Goal: Task Accomplishment & Management: Complete application form

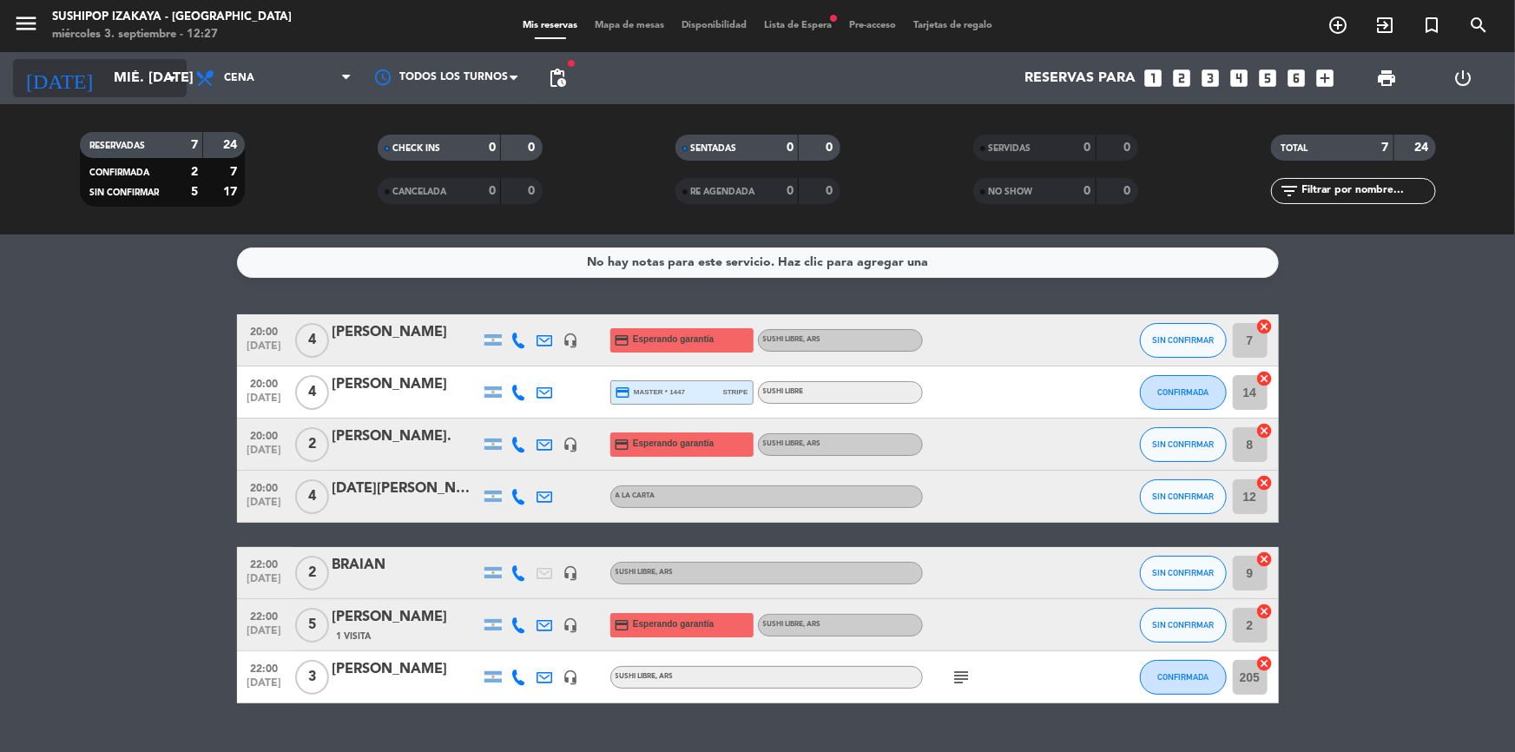
click at [122, 68] on input "mié. [DATE]" at bounding box center [196, 79] width 183 height 34
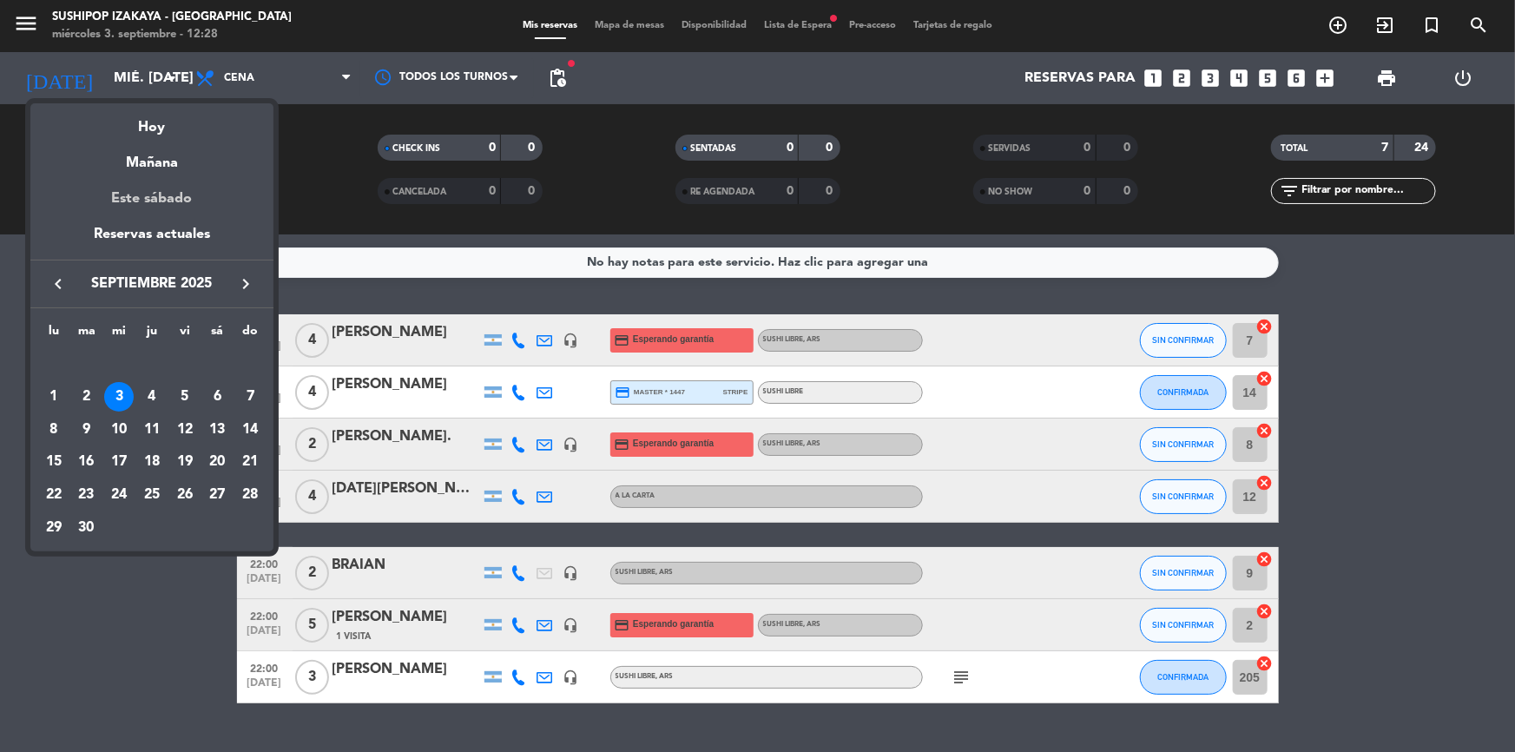
click at [171, 197] on div "Este sábado" at bounding box center [151, 199] width 243 height 49
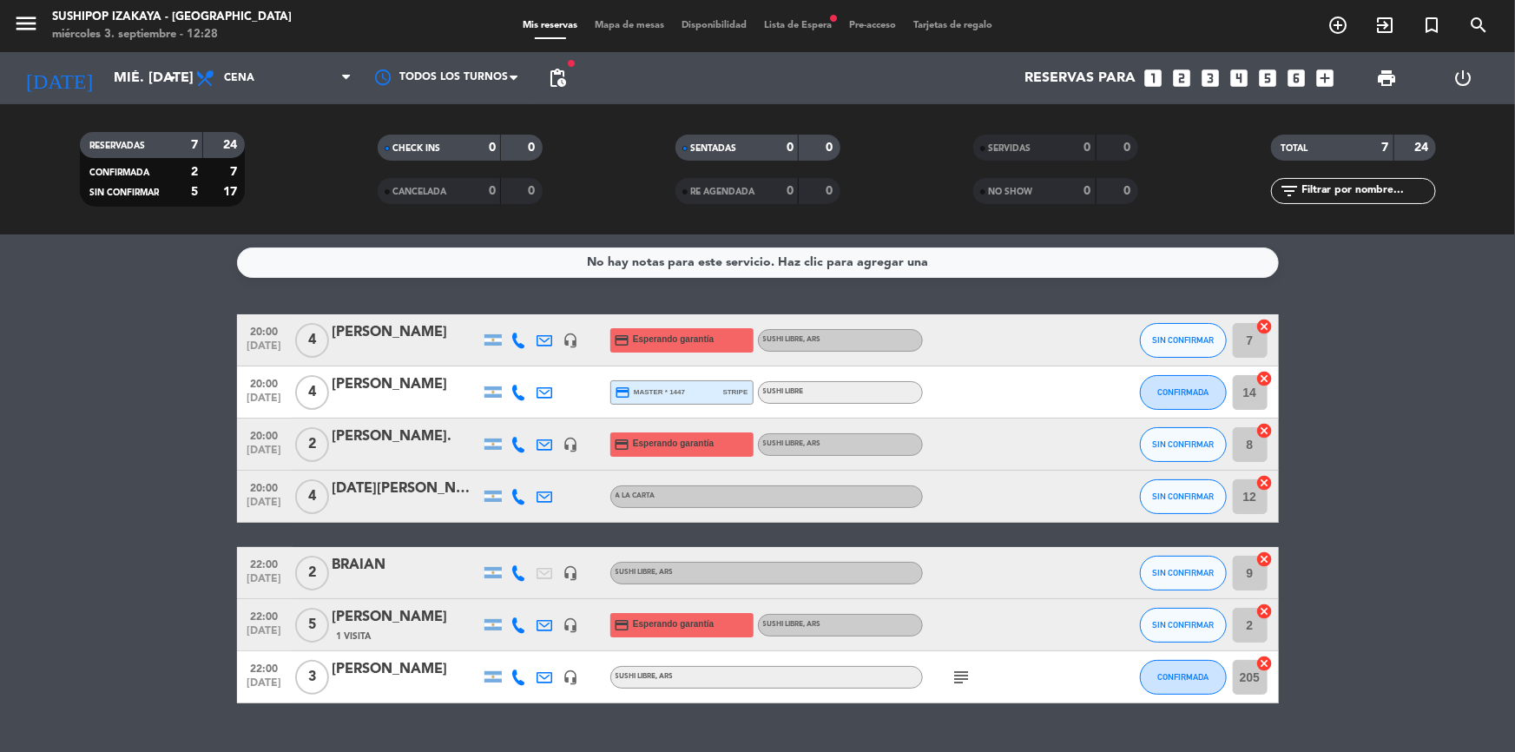
type input "sáb. [DATE]"
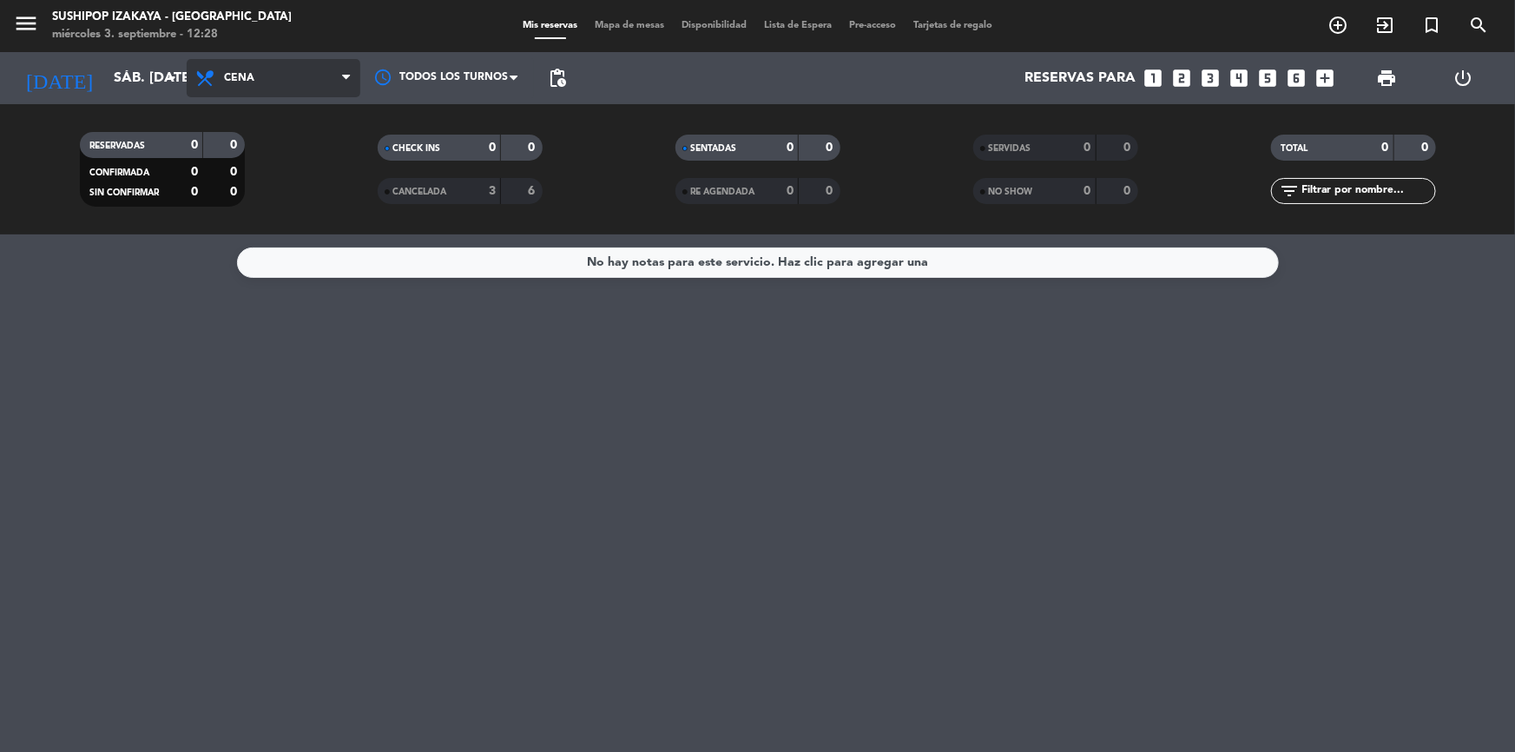
click at [264, 78] on span "Cena" at bounding box center [274, 78] width 174 height 38
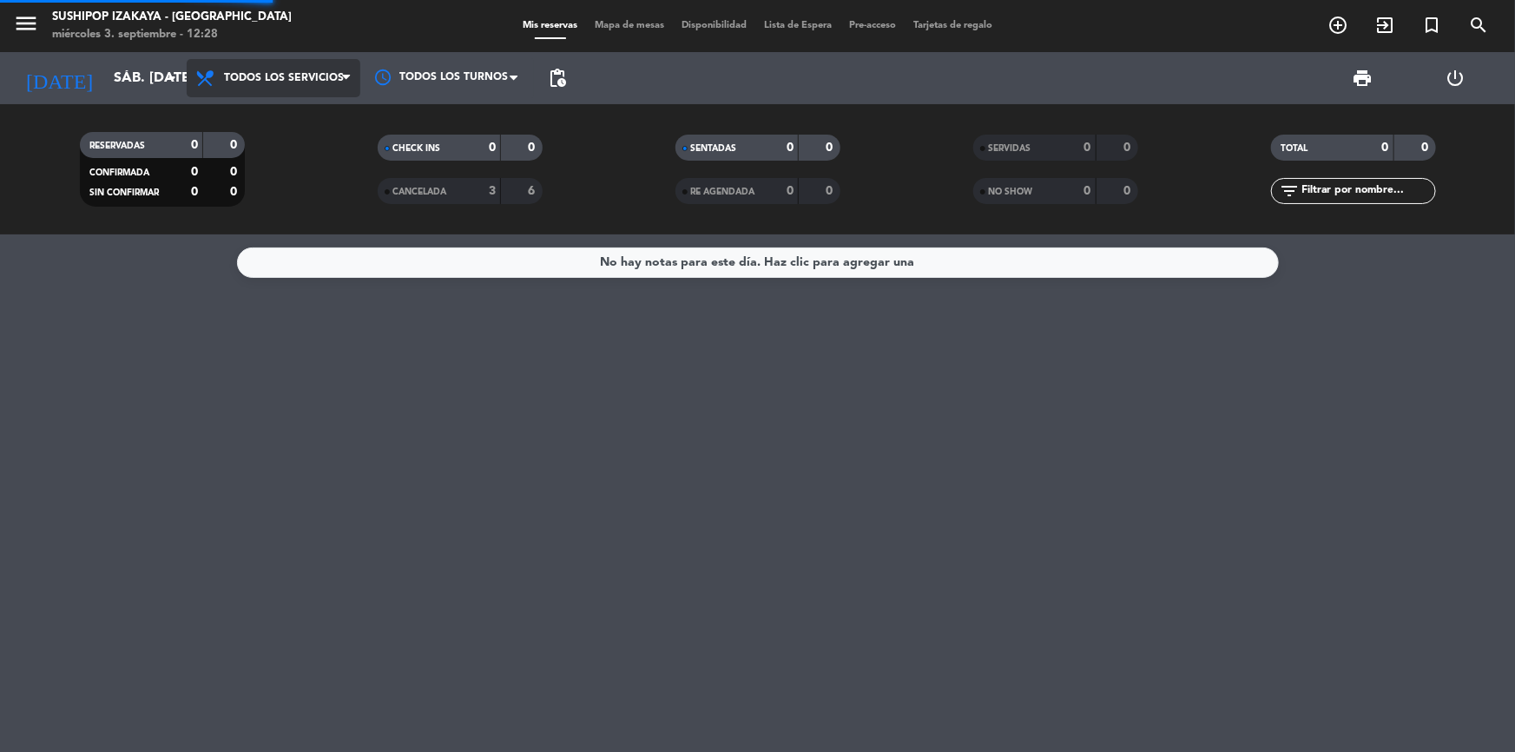
click at [278, 120] on div "menu Sushipop Izakaya - [GEOGRAPHIC_DATA] miércoles 3. septiembre - 12:28 Mis r…" at bounding box center [757, 117] width 1515 height 234
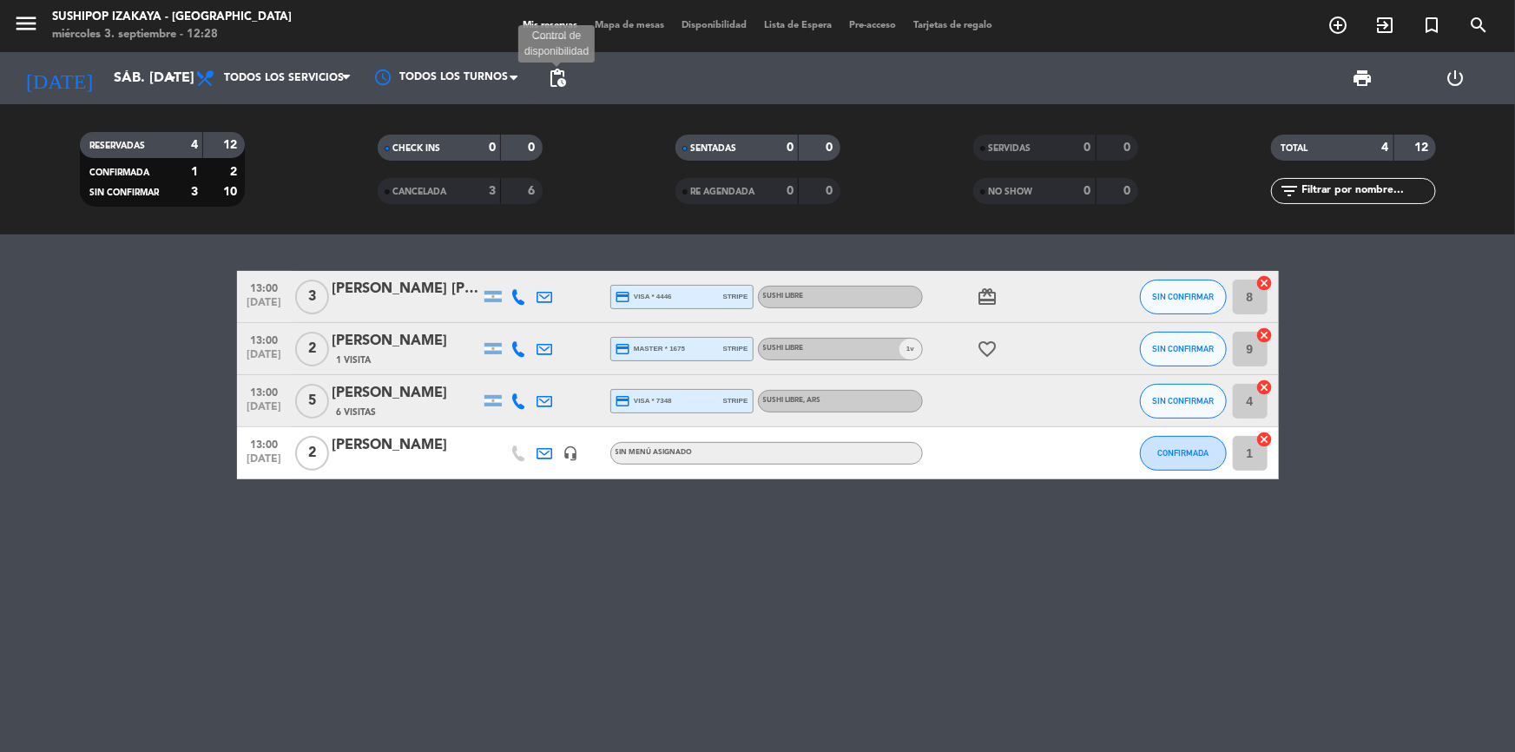
click at [549, 84] on span "pending_actions" at bounding box center [557, 78] width 21 height 21
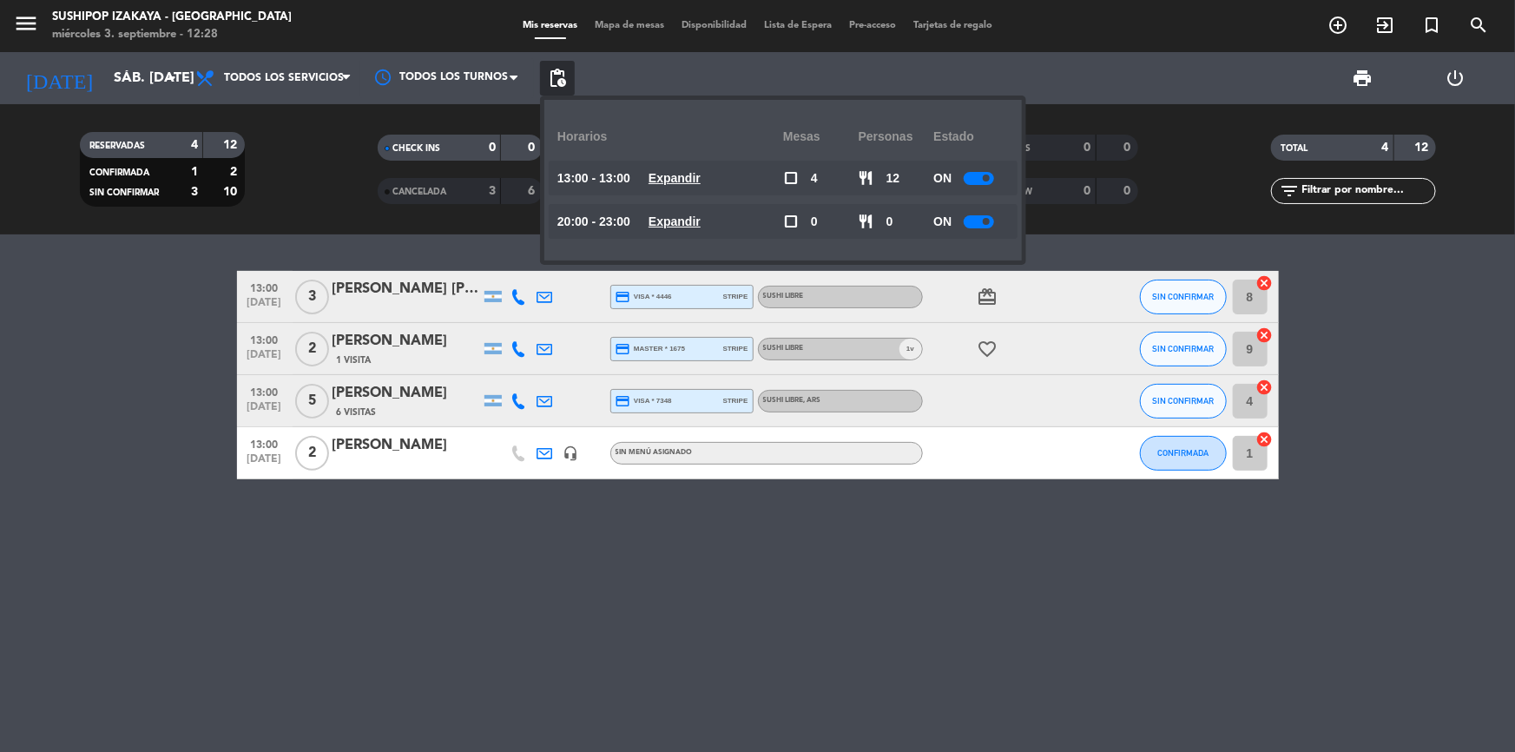
click at [316, 189] on filter-checkbox "CANCELADA 3 6" at bounding box center [460, 191] width 298 height 26
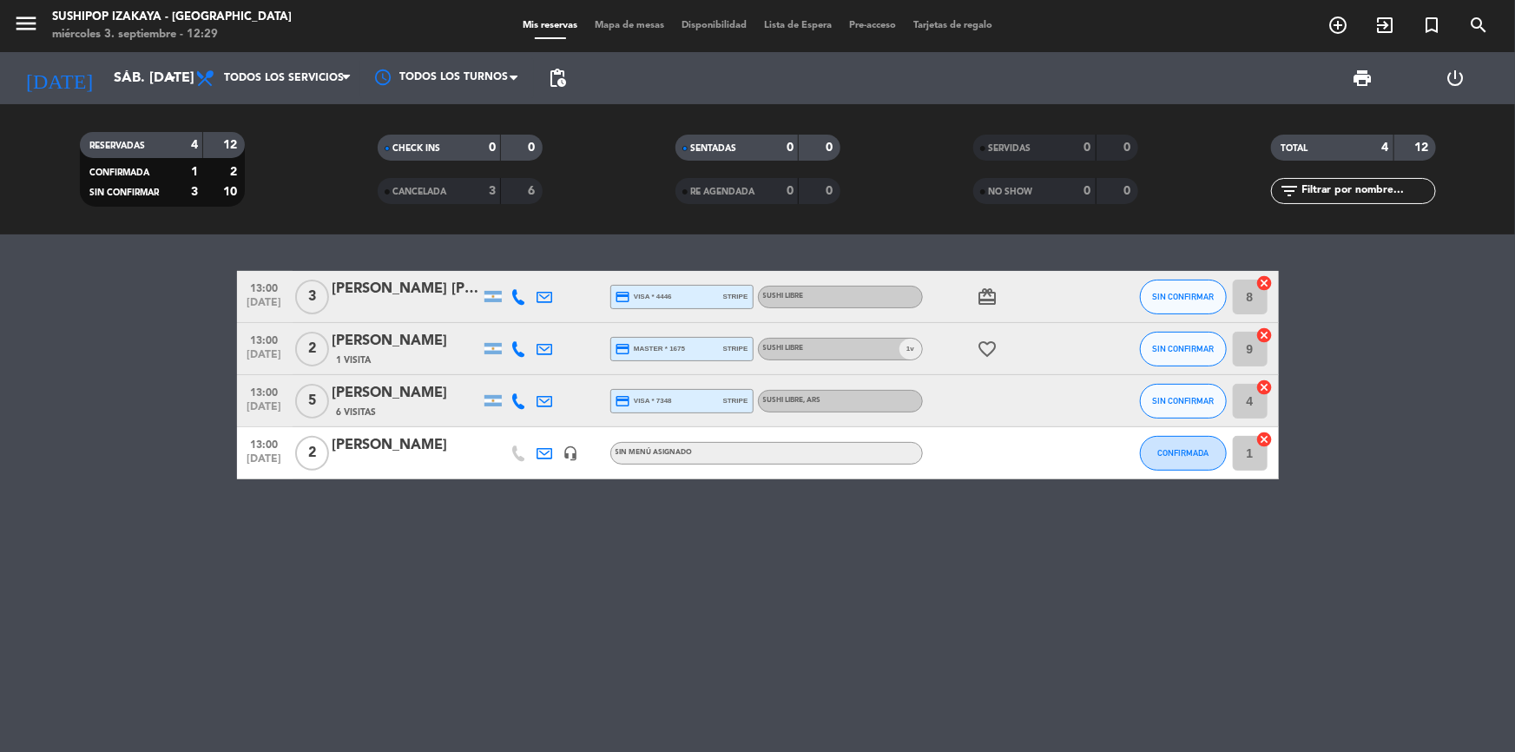
click at [908, 344] on span "1" at bounding box center [908, 348] width 3 height 11
click at [912, 348] on span "1 v" at bounding box center [911, 349] width 23 height 21
click at [914, 347] on span "1 v" at bounding box center [911, 349] width 23 height 21
click at [915, 347] on span "1 v" at bounding box center [911, 349] width 23 height 21
click at [921, 349] on span "1 v" at bounding box center [911, 349] width 23 height 21
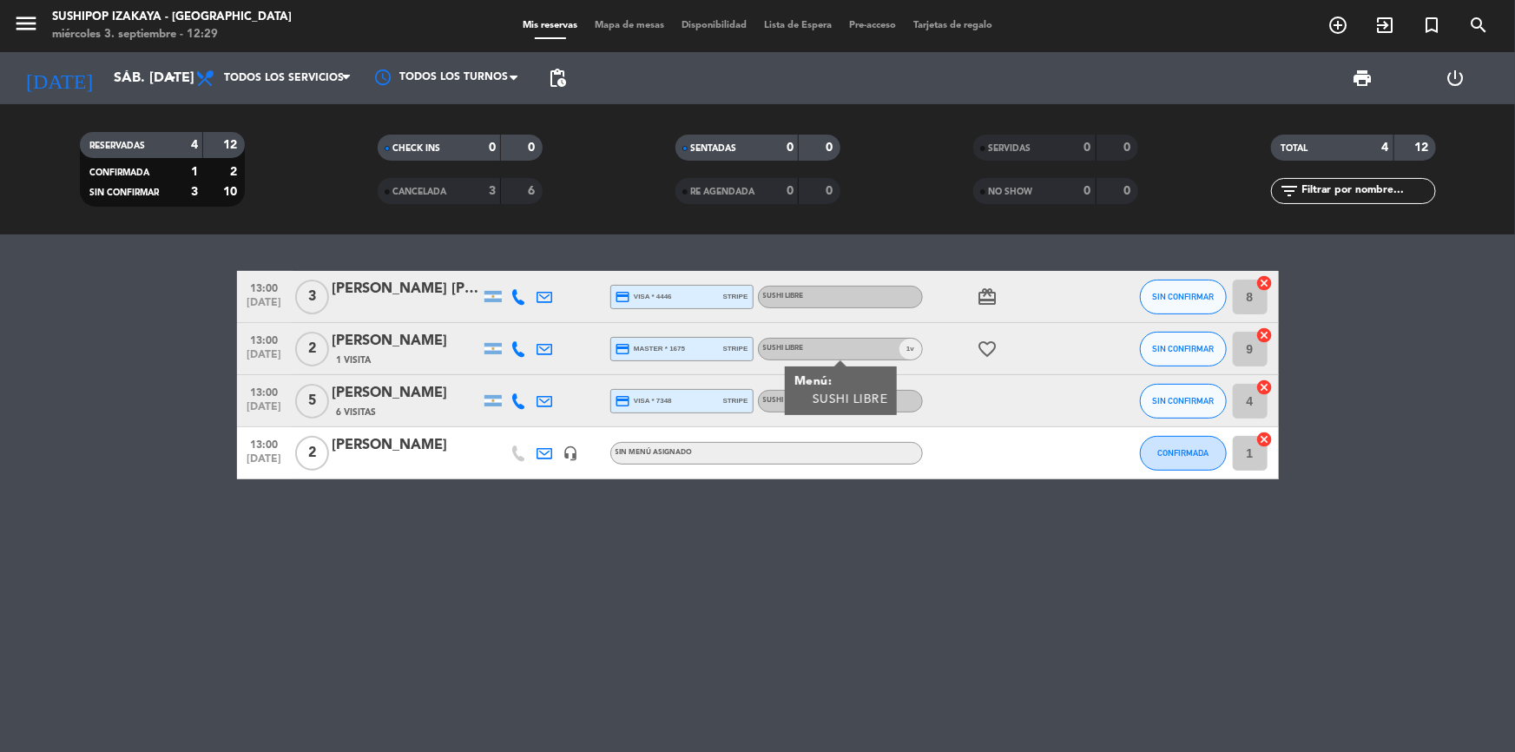
click at [921, 349] on span "1 v" at bounding box center [911, 349] width 23 height 21
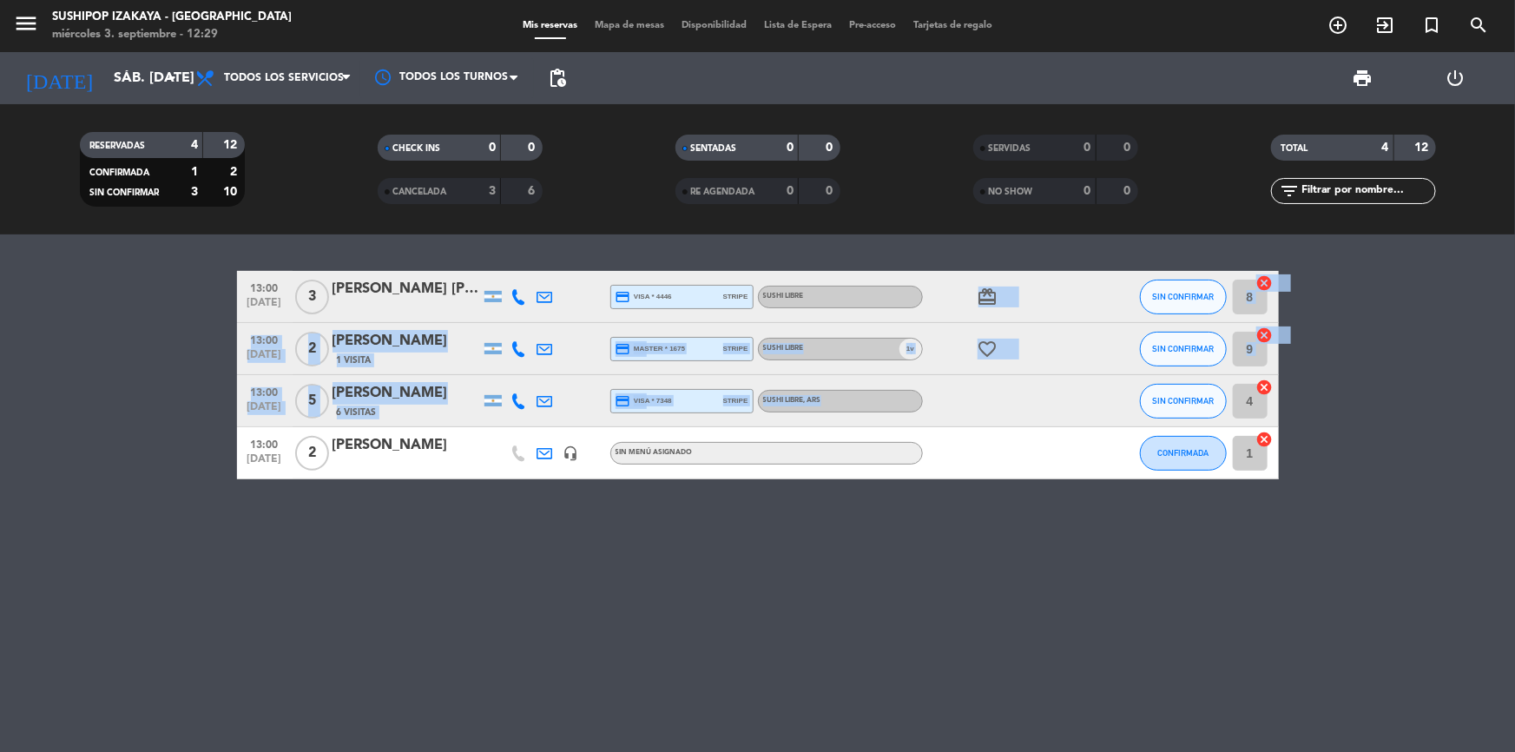
drag, startPoint x: 941, startPoint y: 314, endPoint x: 942, endPoint y: 391, distance: 76.4
click at [948, 397] on div "13:00 [DATE] 3 [PERSON_NAME] [PERSON_NAME] credit_card visa * 4446 stripe SUSHI…" at bounding box center [758, 375] width 1042 height 208
click at [943, 355] on div "favorite_border" at bounding box center [1001, 348] width 156 height 51
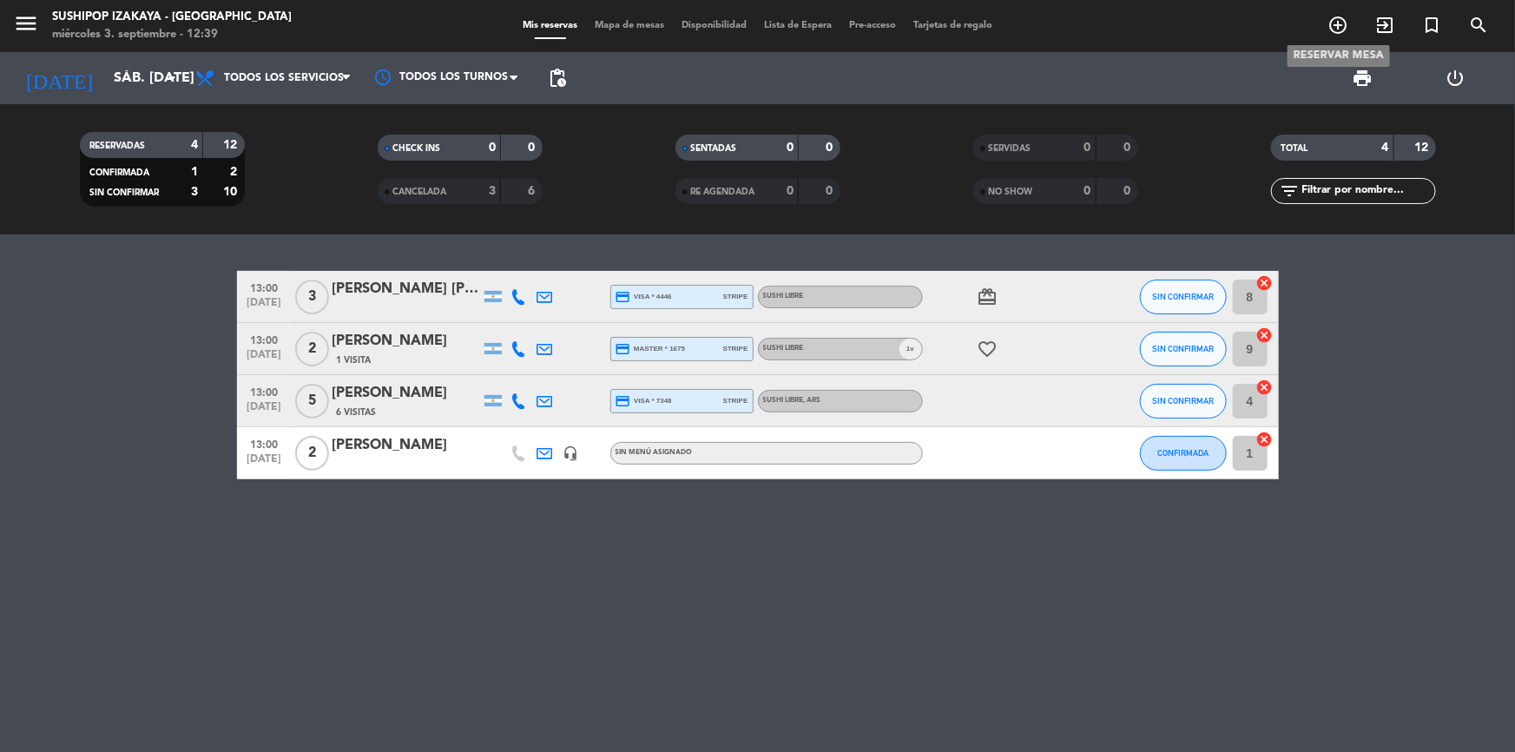
click at [1331, 32] on icon "add_circle_outline" at bounding box center [1338, 25] width 21 height 21
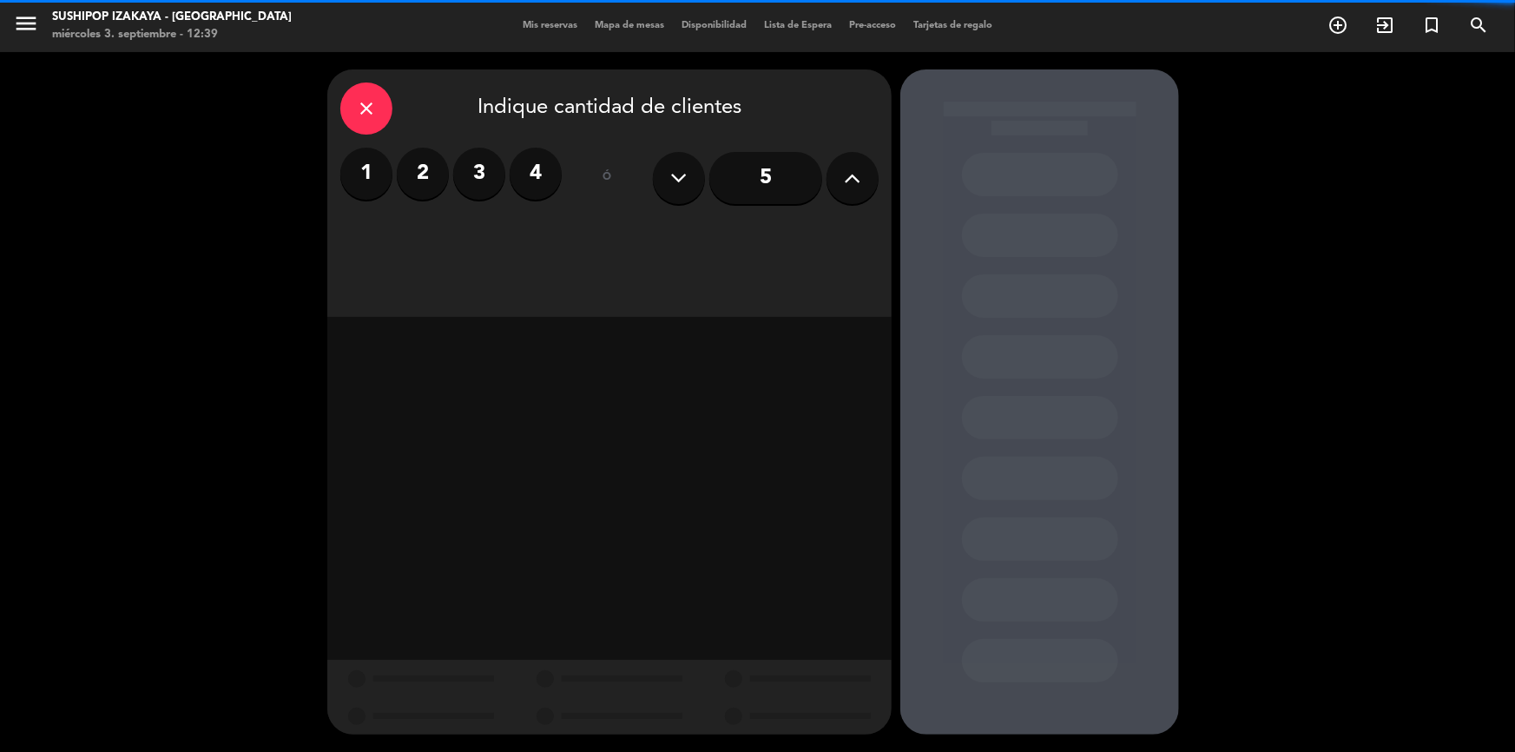
click at [439, 175] on label "2" at bounding box center [423, 174] width 52 height 52
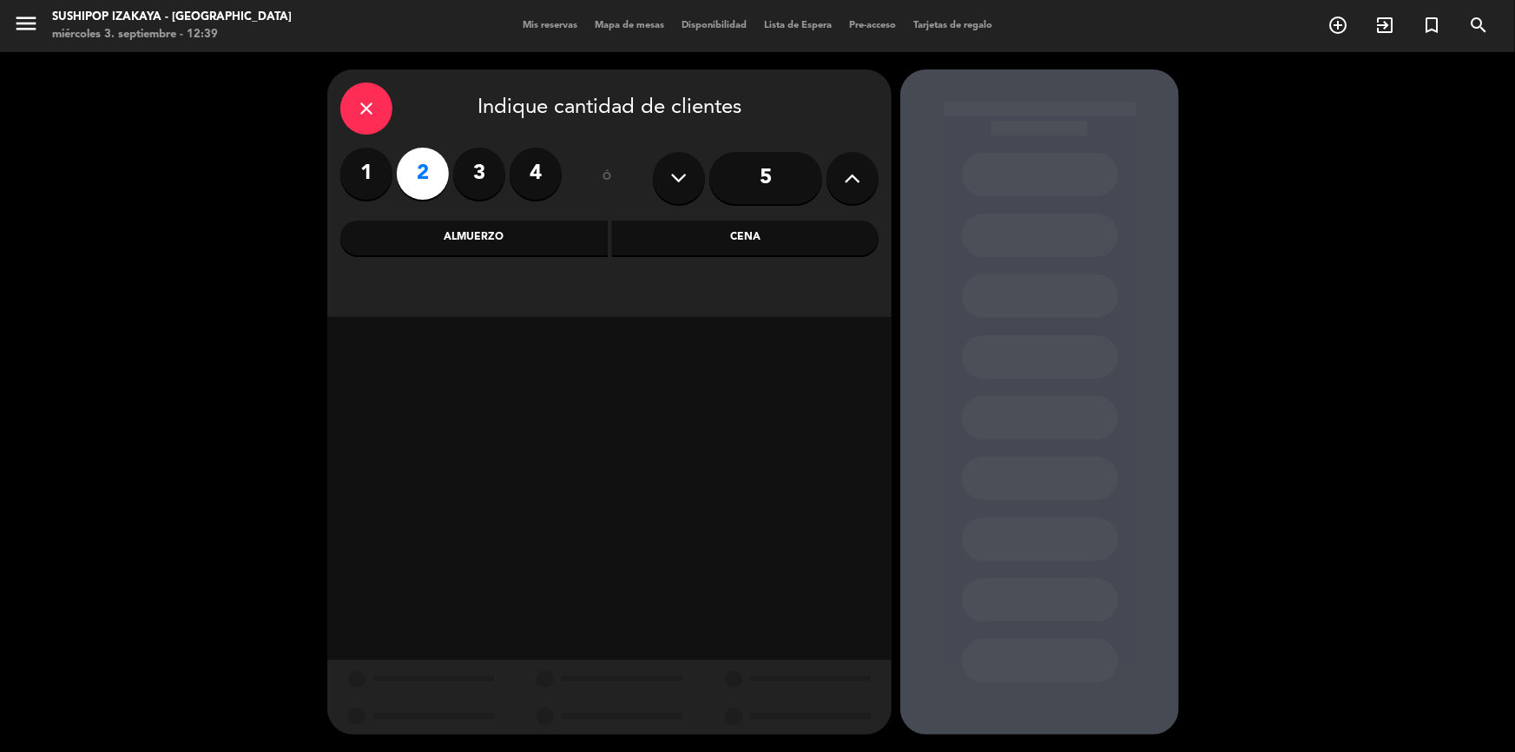
click at [459, 246] on div "Almuerzo" at bounding box center [473, 238] width 267 height 35
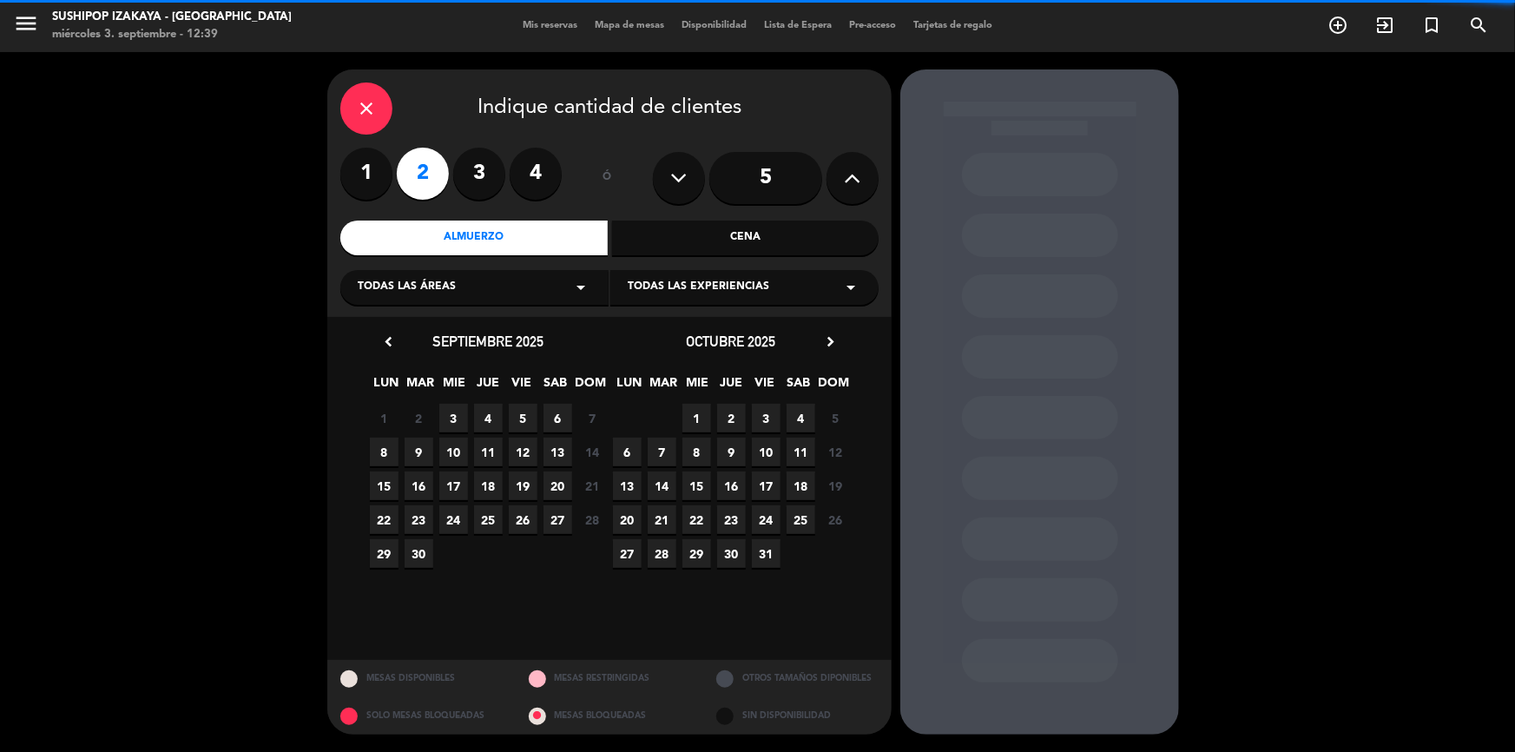
click at [729, 300] on div "Todas las experiencias arrow_drop_down" at bounding box center [745, 287] width 268 height 35
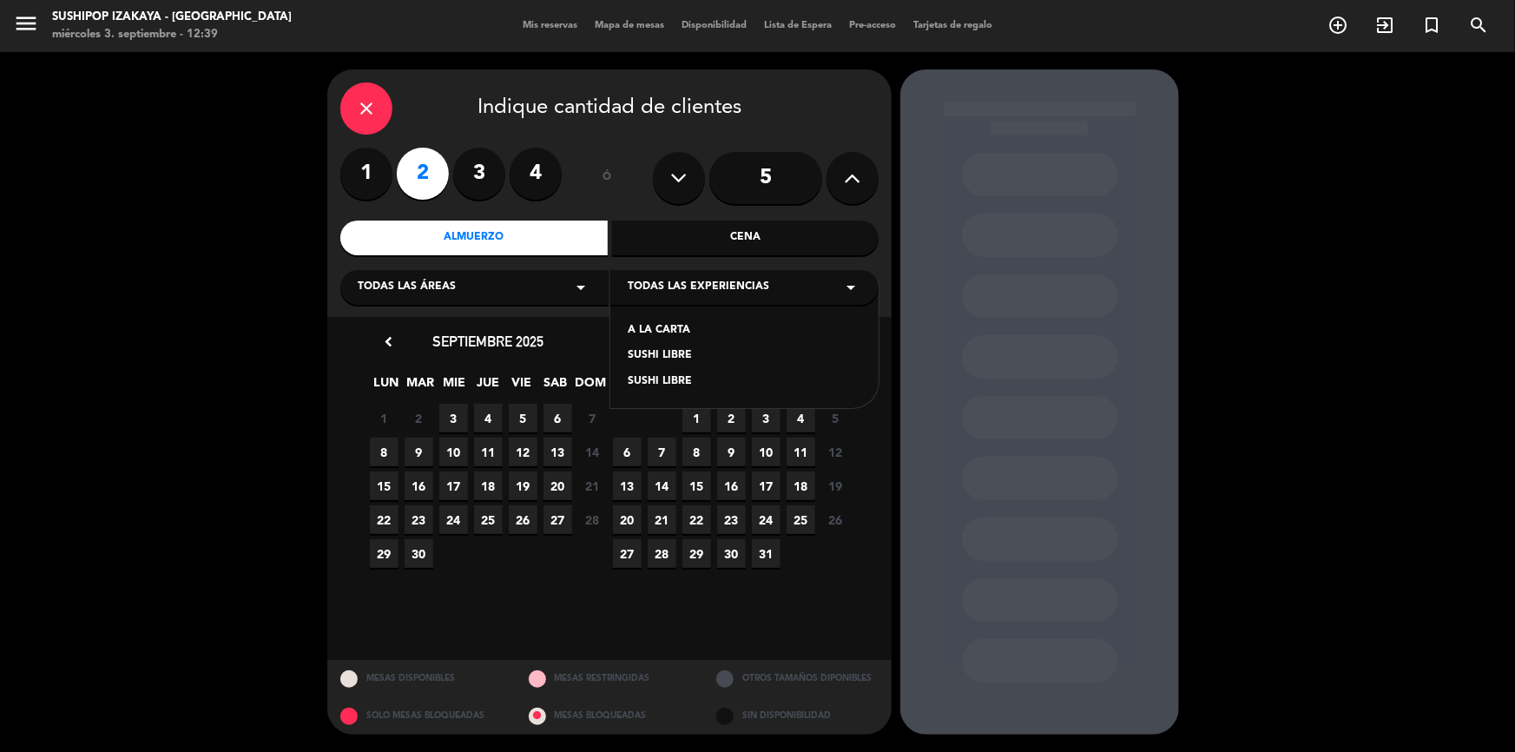
click at [678, 354] on div "SUSHI LIBRE" at bounding box center [745, 355] width 234 height 17
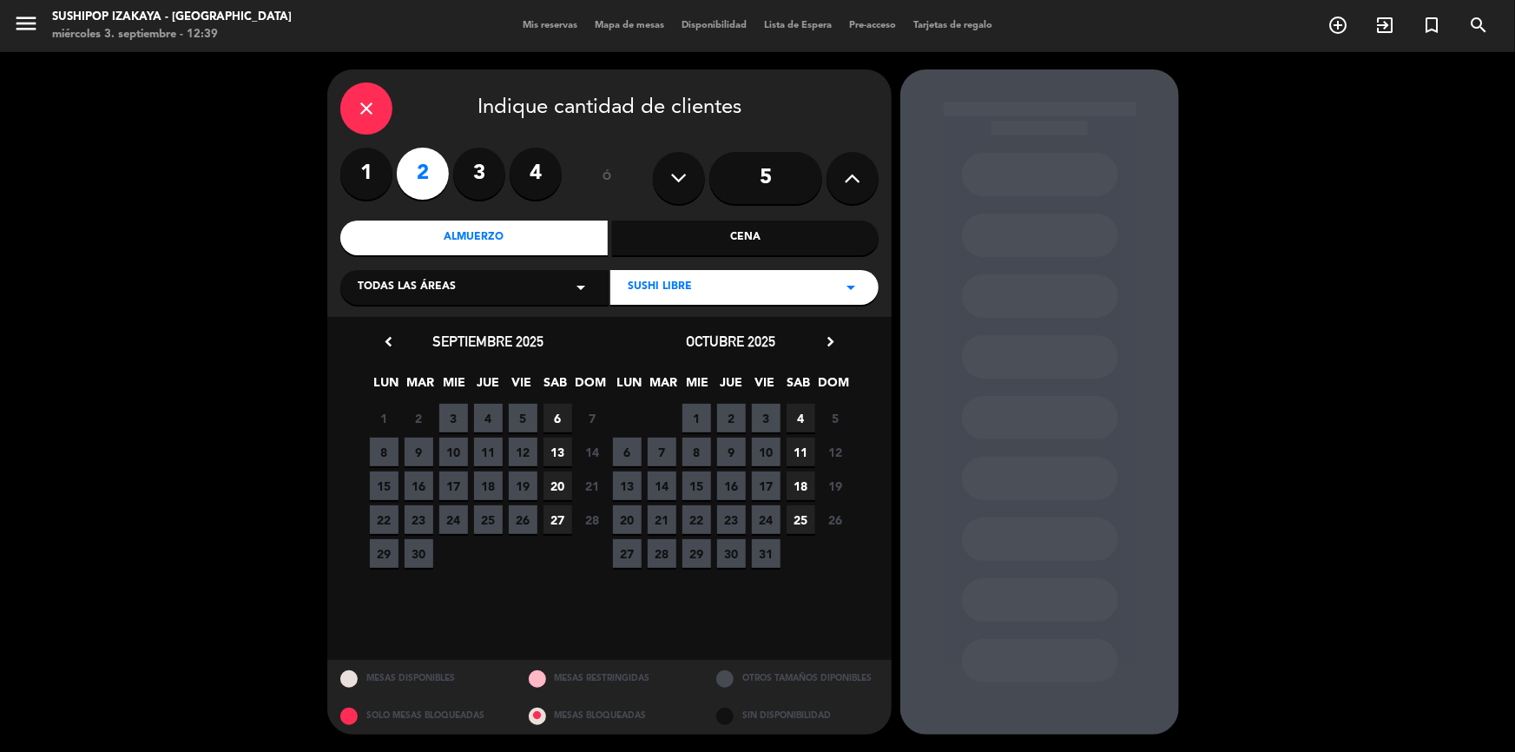
click at [552, 413] on span "6" at bounding box center [558, 418] width 29 height 29
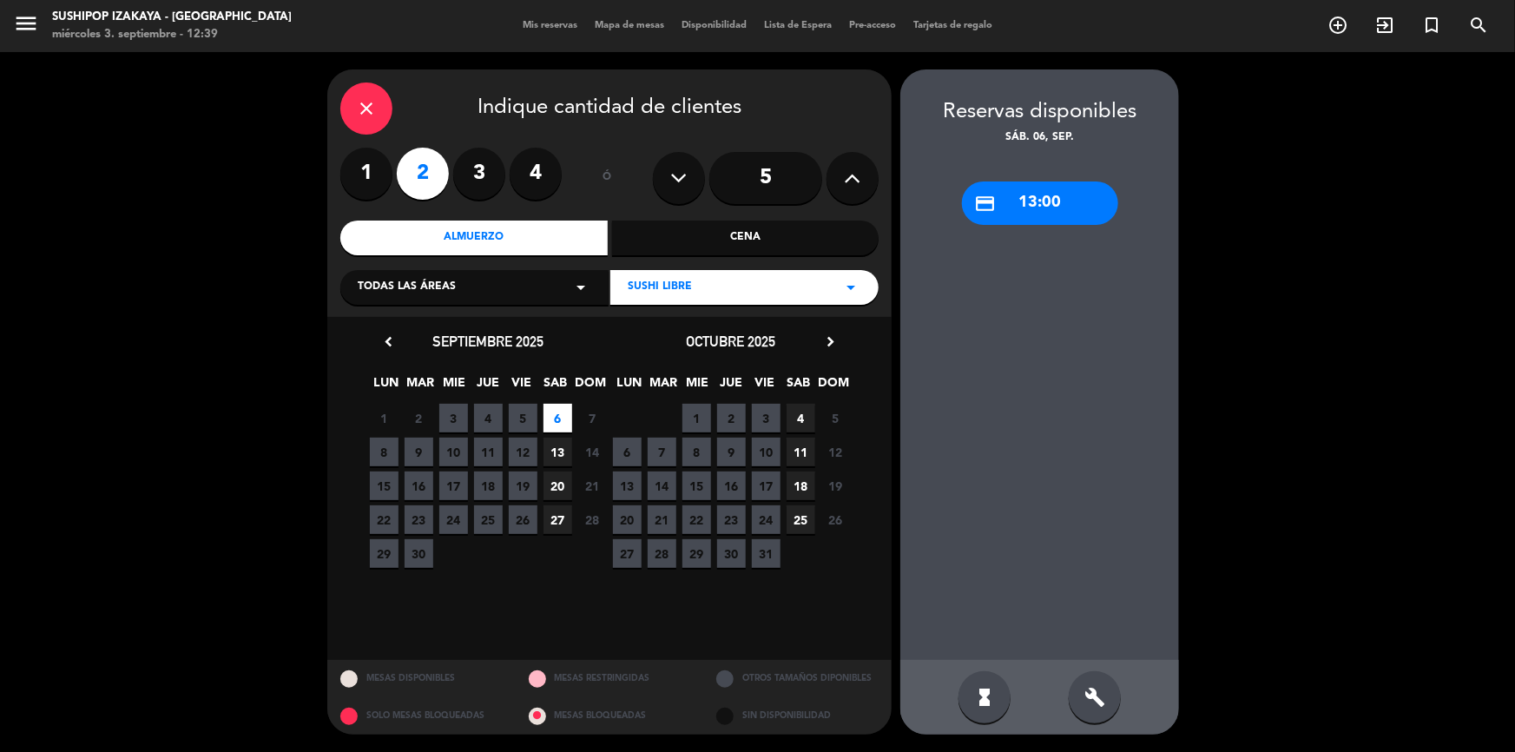
click at [1020, 204] on div "credit_card 13:00" at bounding box center [1040, 203] width 156 height 43
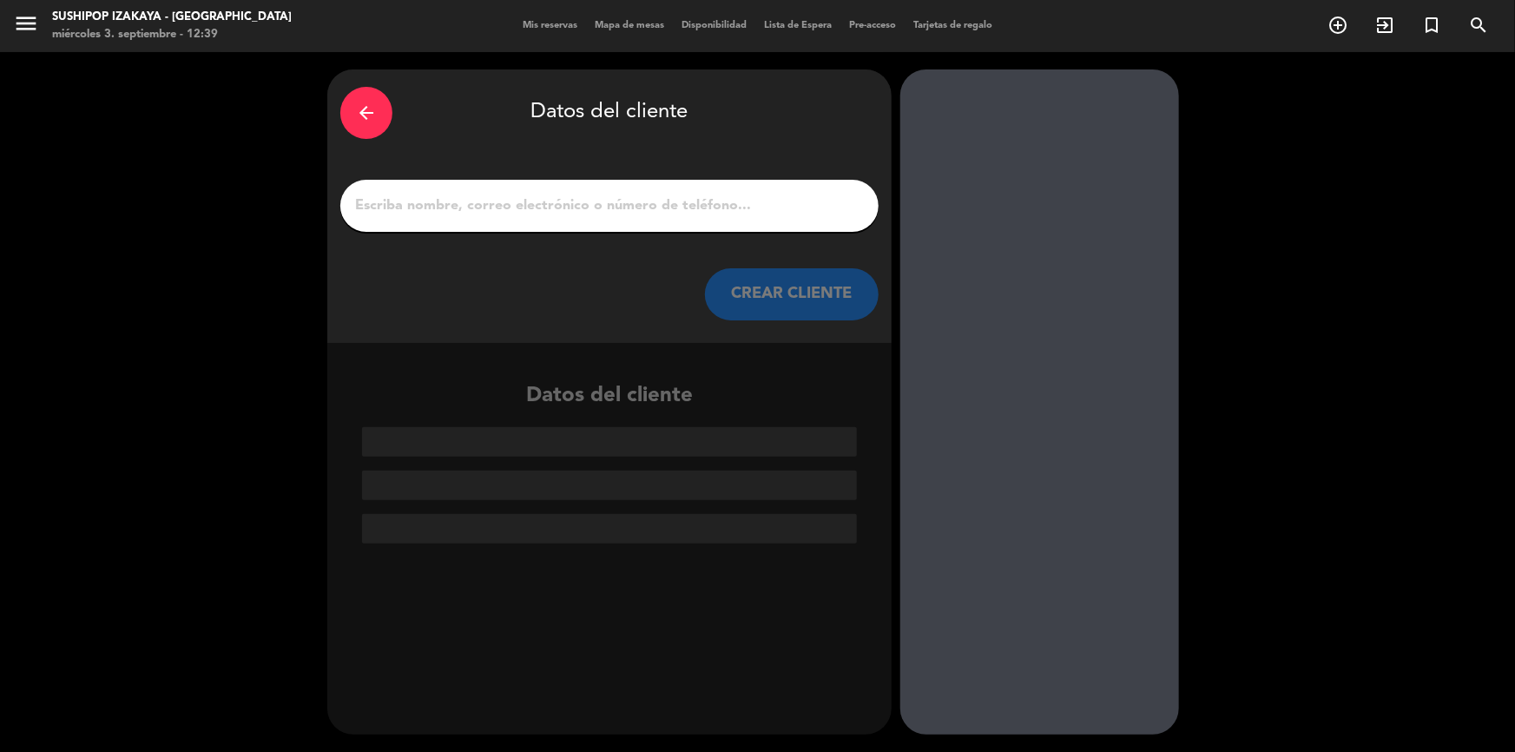
click at [503, 191] on div at bounding box center [609, 206] width 538 height 52
click at [483, 223] on div at bounding box center [609, 206] width 538 height 52
click at [493, 210] on input "1" at bounding box center [609, 206] width 512 height 24
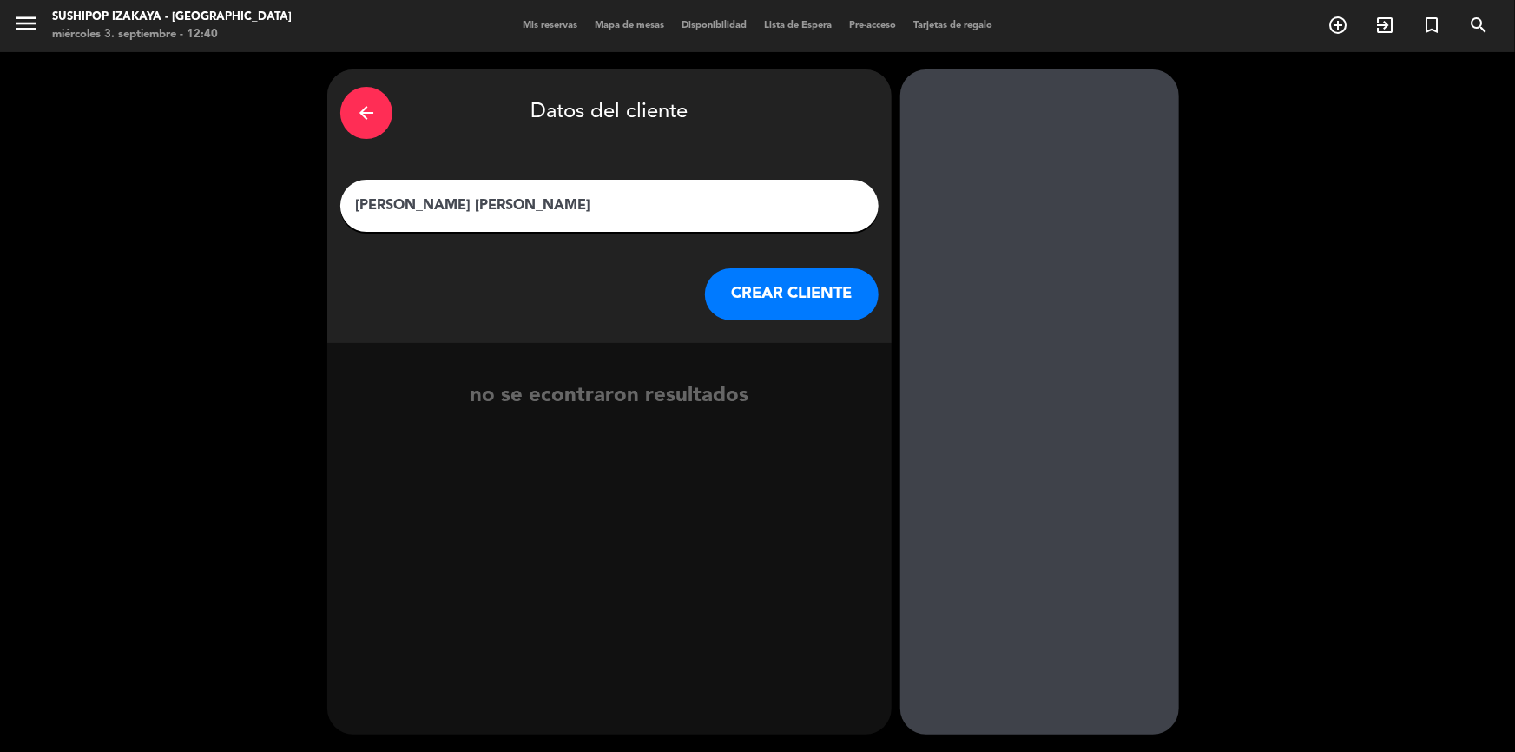
type input "[PERSON_NAME] [PERSON_NAME]"
click at [796, 285] on button "CREAR CLIENTE" at bounding box center [792, 294] width 174 height 52
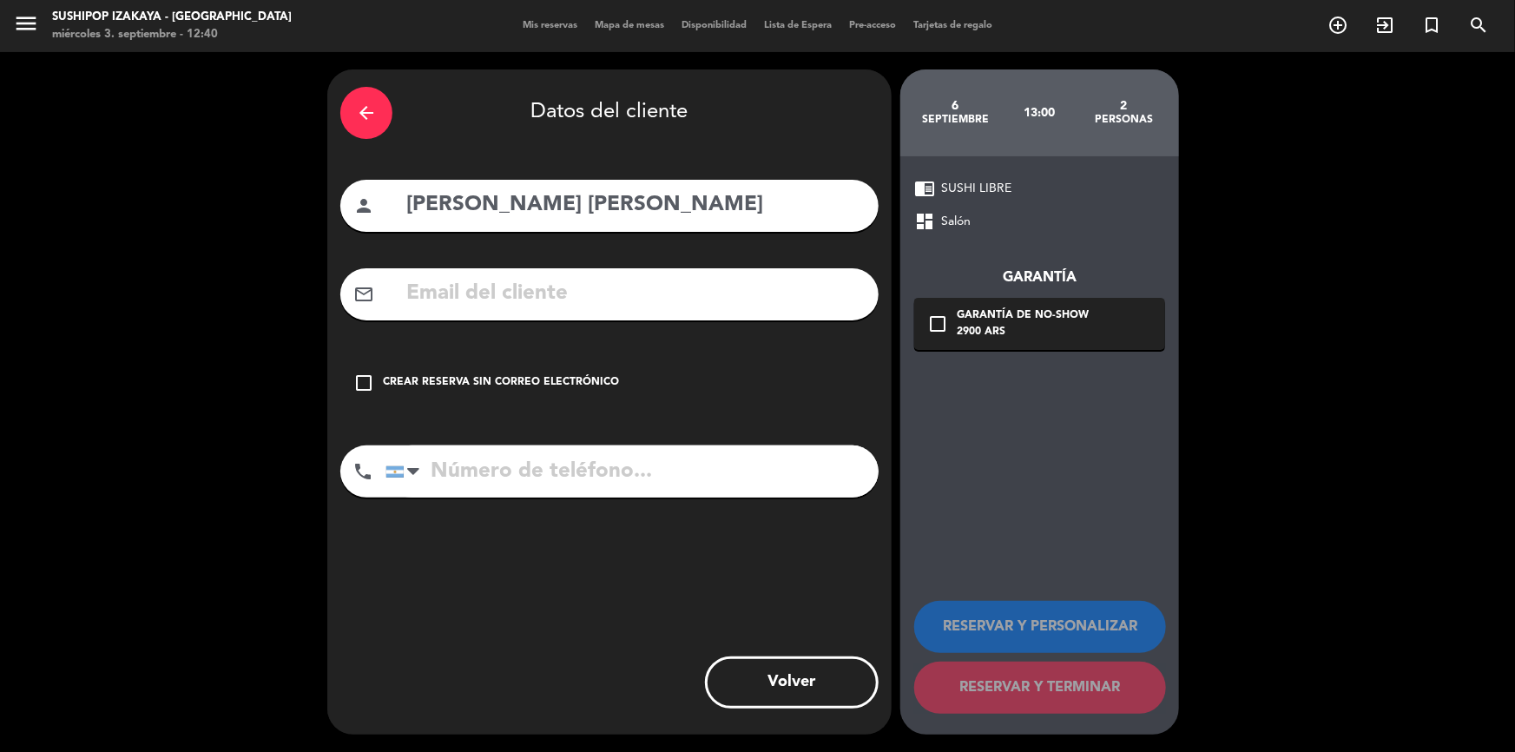
click at [495, 295] on input "text" at bounding box center [635, 294] width 461 height 36
paste input "[EMAIL_ADDRESS][DOMAIN_NAME]"
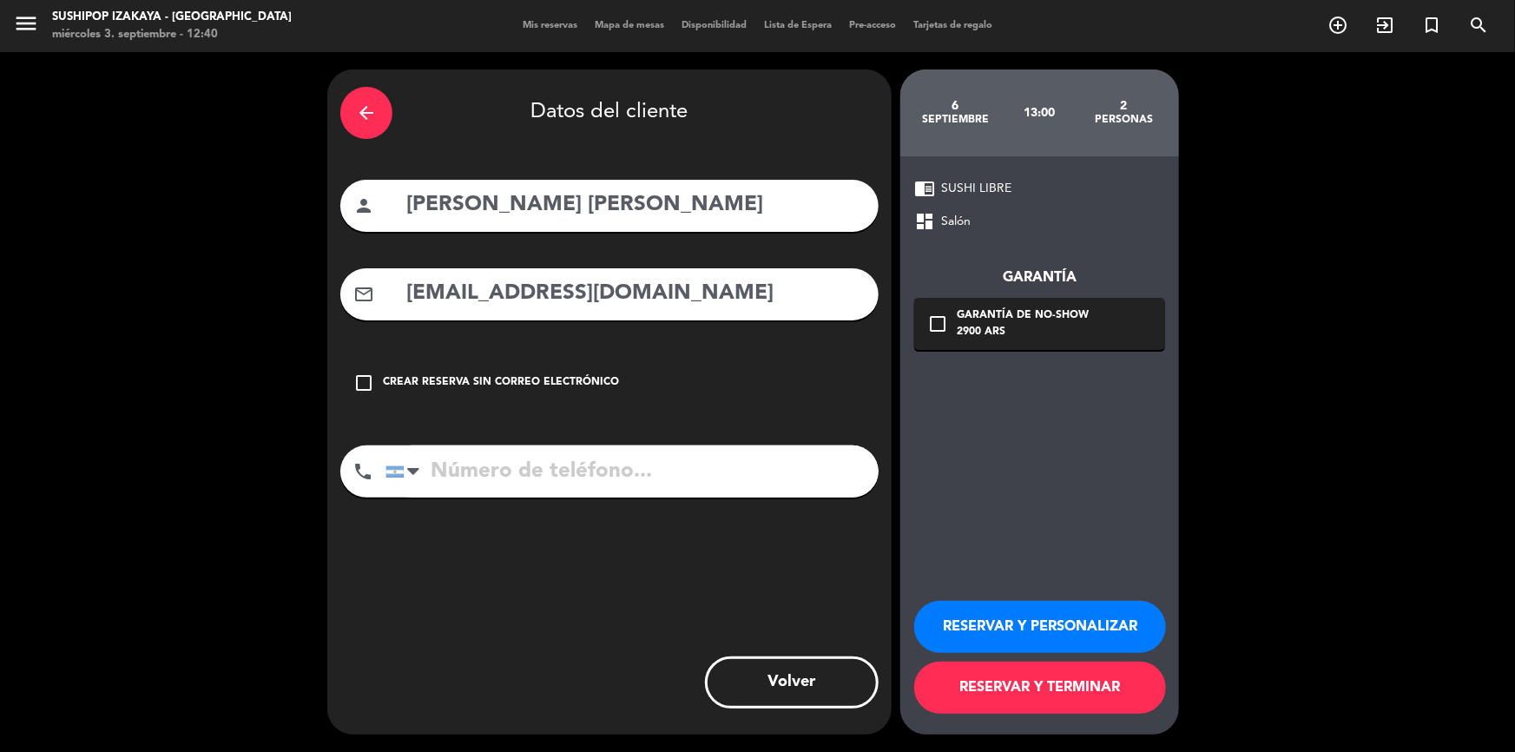
type input "[EMAIL_ADDRESS][DOMAIN_NAME]"
click at [1010, 679] on button "RESERVAR Y TERMINAR" at bounding box center [1041, 688] width 252 height 52
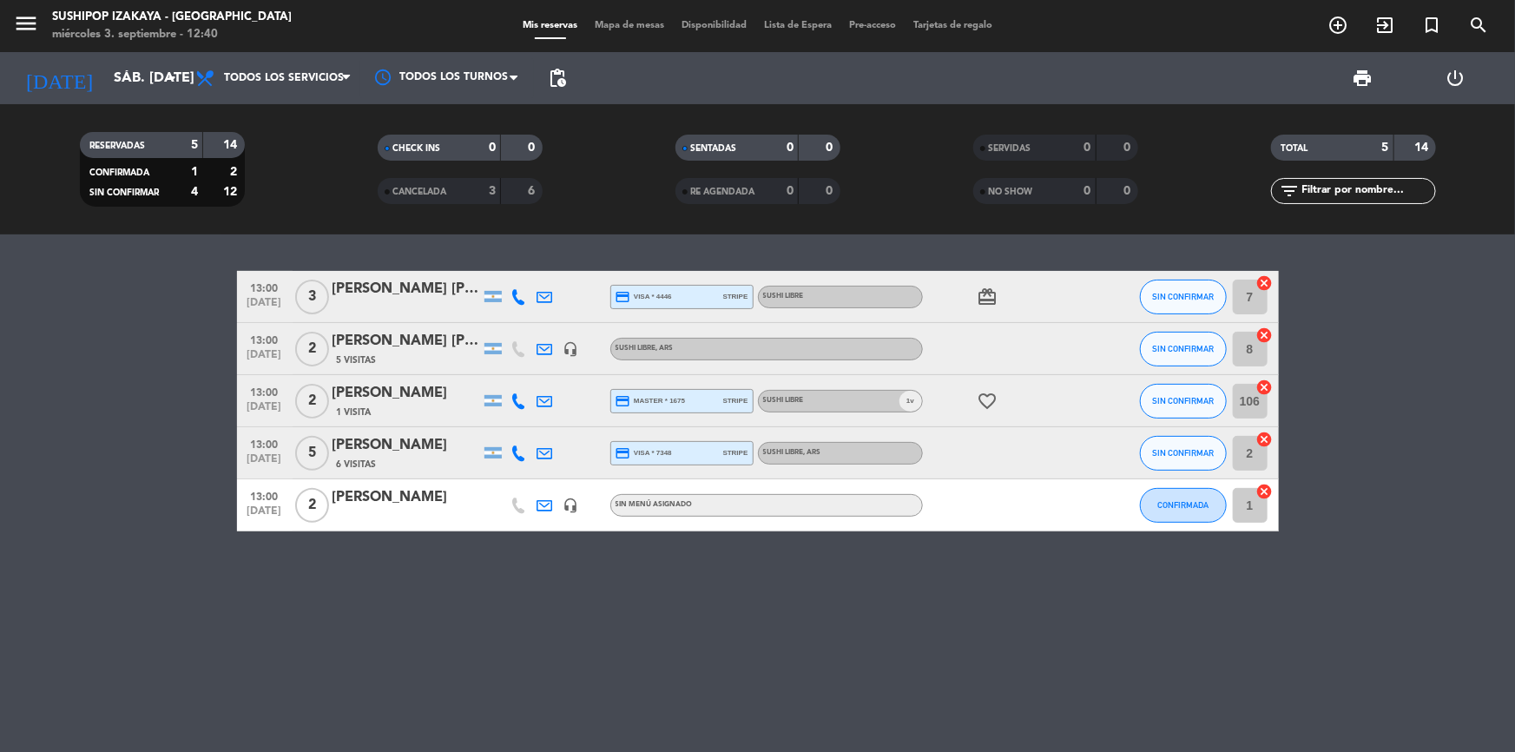
click at [544, 74] on span "pending_actions" at bounding box center [557, 78] width 35 height 35
click at [554, 78] on span "pending_actions" at bounding box center [557, 78] width 21 height 21
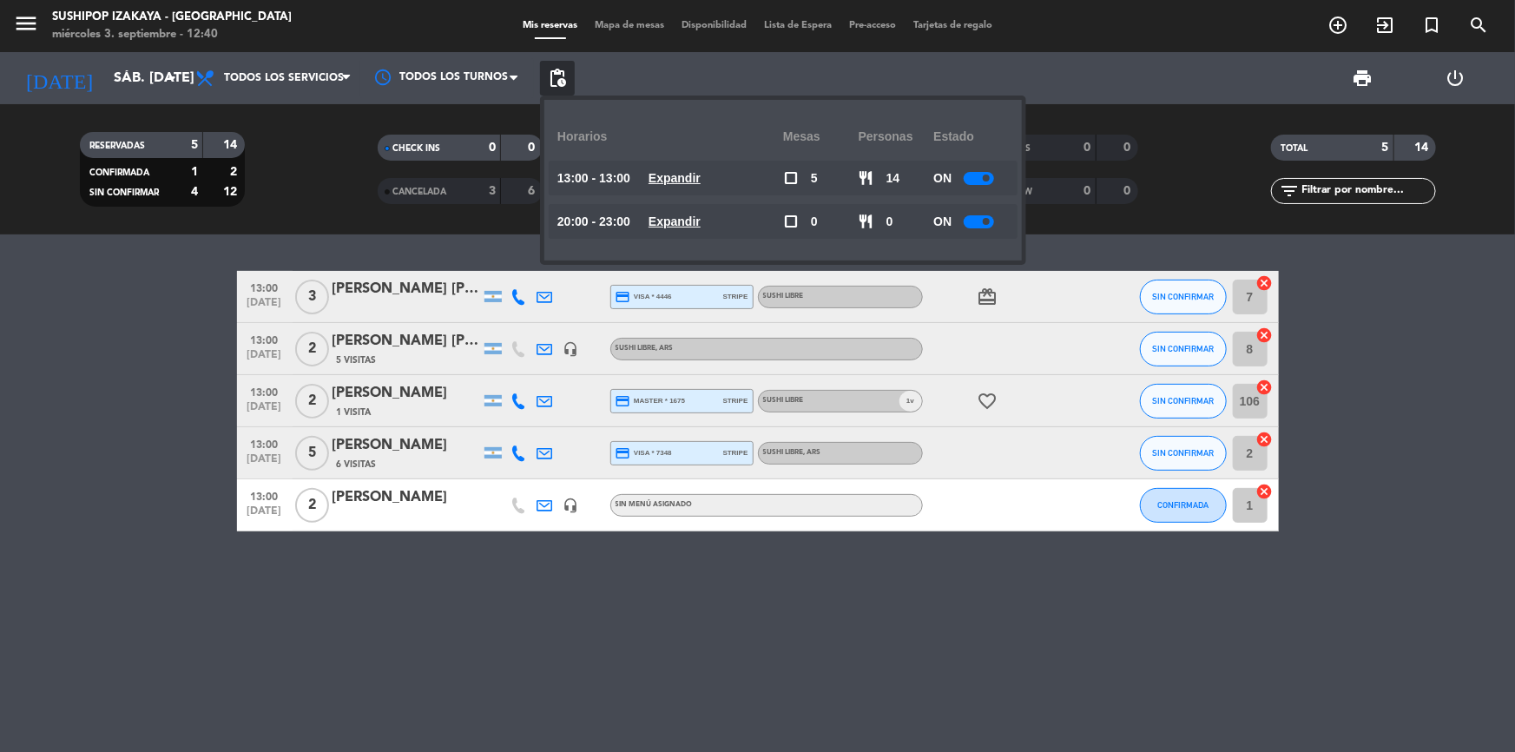
click at [990, 175] on span at bounding box center [986, 178] width 7 height 7
click at [167, 372] on bookings-row "13:00 [DATE] 3 [PERSON_NAME] [PERSON_NAME] credit_card visa * 4446 stripe SUSHI…" at bounding box center [757, 401] width 1515 height 261
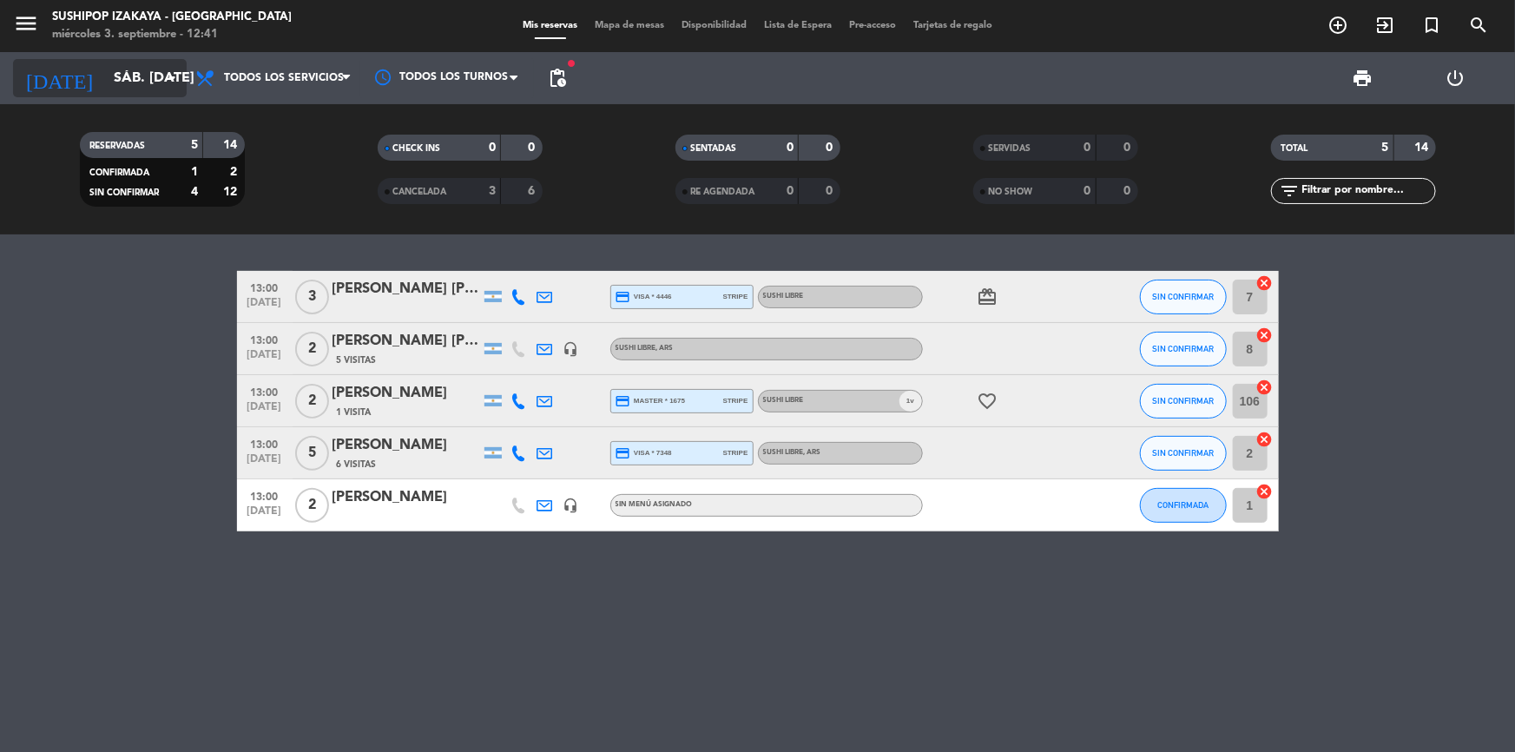
click at [105, 76] on input "sáb. [DATE]" at bounding box center [196, 79] width 183 height 34
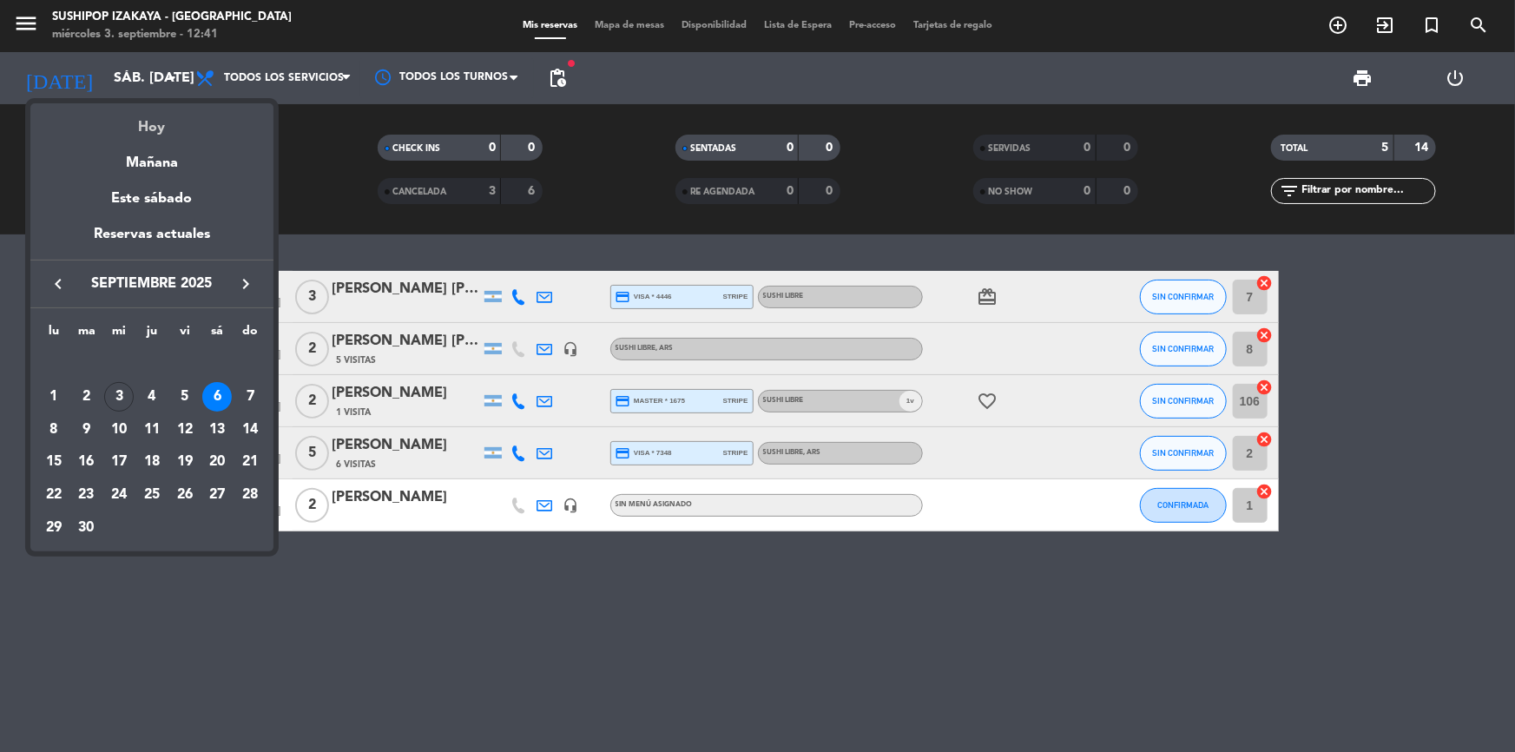
click at [122, 125] on div "Hoy" at bounding box center [151, 121] width 243 height 36
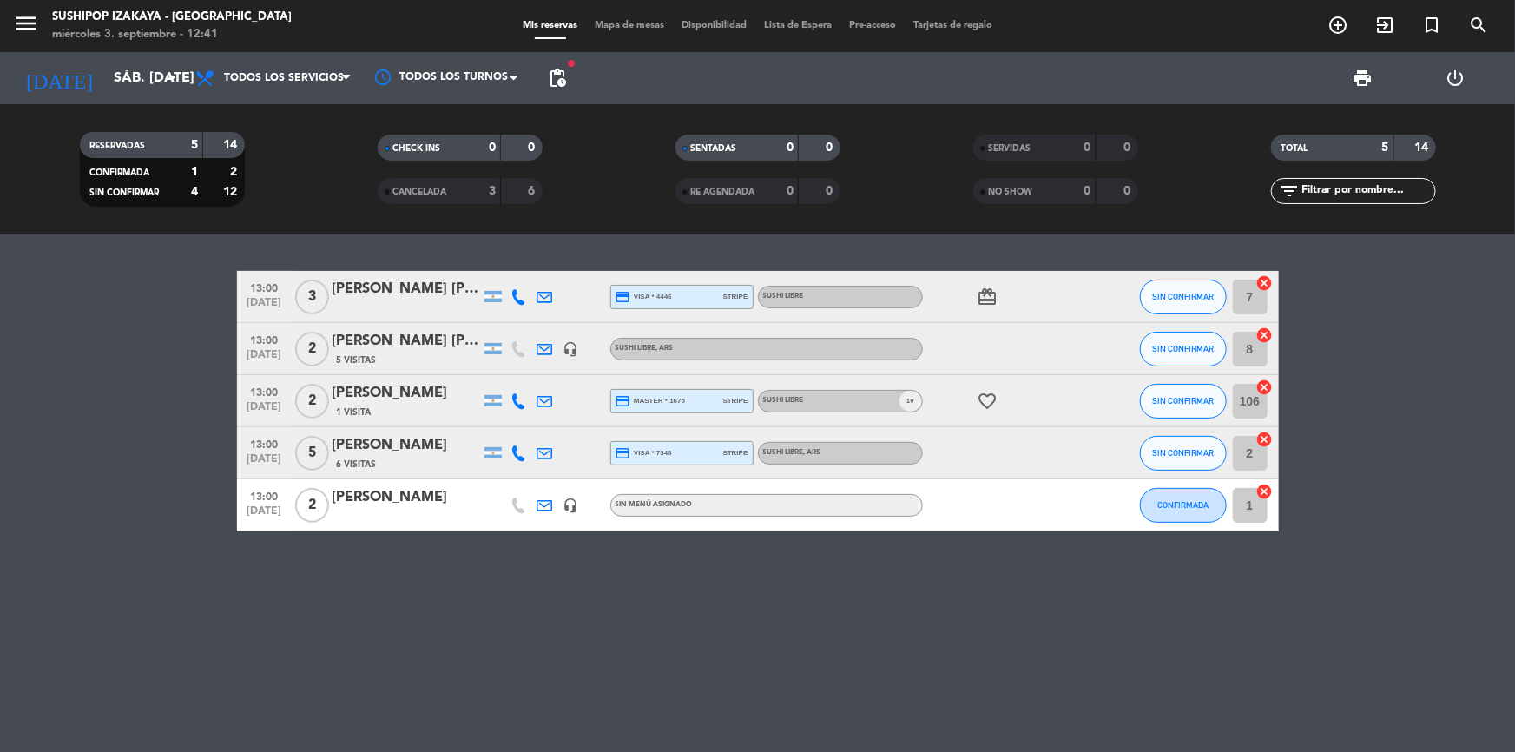
type input "mié. [DATE]"
